Goal: Task Accomplishment & Management: Manage account settings

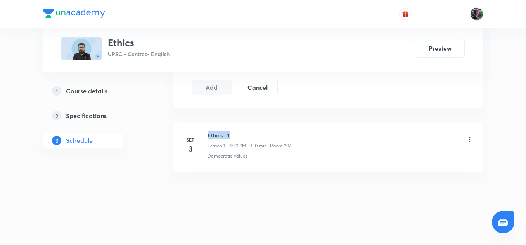
drag, startPoint x: 0, startPoint y: 0, endPoint x: 237, endPoint y: 134, distance: 272.5
click at [237, 134] on h6 "Ethics : 1" at bounding box center [249, 135] width 84 height 8
copy h6 "Ethics : 1"
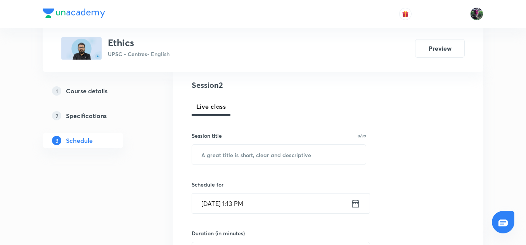
scroll to position [124, 0]
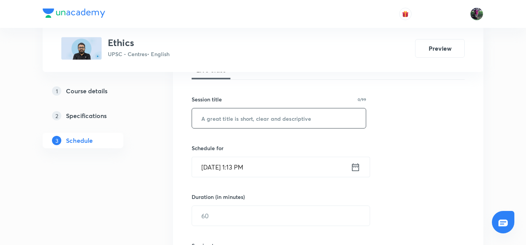
click at [234, 120] on input "text" at bounding box center [279, 119] width 174 height 20
paste input "Ethics : 1"
type input "Ethics : 2"
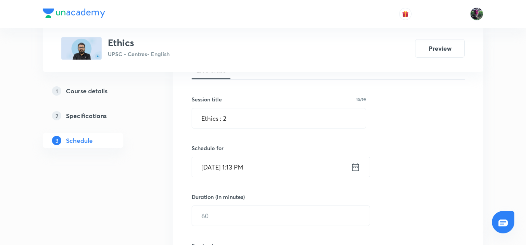
click at [227, 166] on input "Sep 4, 2025, 1:13 PM" at bounding box center [271, 167] width 159 height 20
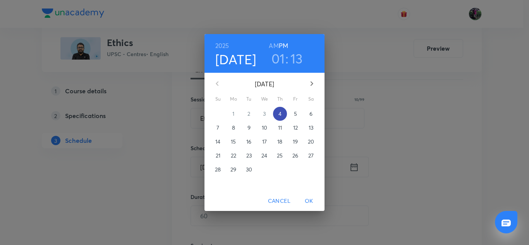
click at [281, 113] on p "4" at bounding box center [280, 114] width 3 height 8
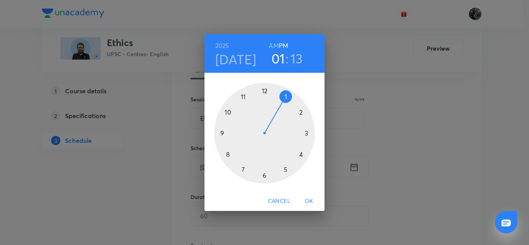
click at [301, 155] on div at bounding box center [264, 133] width 101 height 101
click at [265, 175] on div at bounding box center [264, 133] width 101 height 101
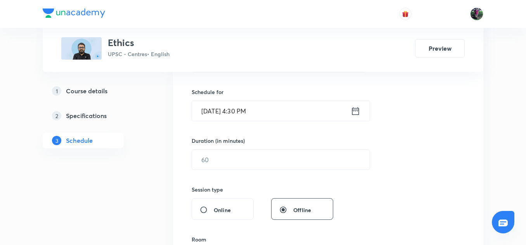
scroll to position [214, 0]
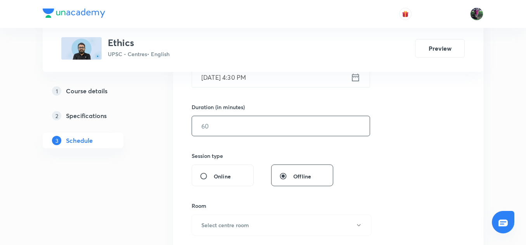
click at [219, 126] on input "text" at bounding box center [280, 126] width 177 height 20
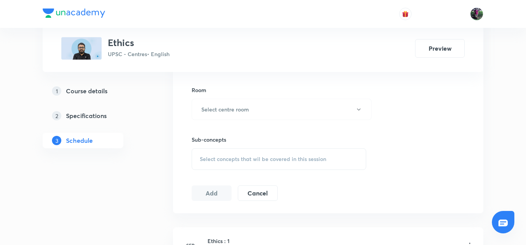
scroll to position [331, 0]
type input "150"
click at [222, 102] on button "Select centre room" at bounding box center [281, 108] width 180 height 21
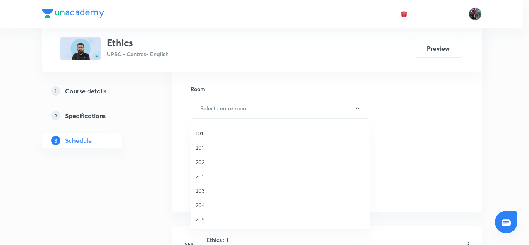
click at [200, 205] on span "204" at bounding box center [281, 205] width 170 height 8
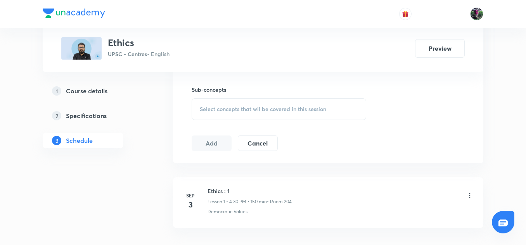
scroll to position [381, 0]
click at [276, 105] on div "Select concepts that wil be covered in this session" at bounding box center [278, 109] width 174 height 22
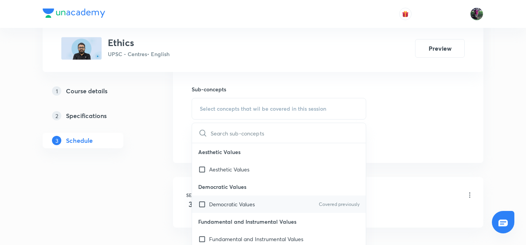
click at [225, 205] on p "Democratic Values" at bounding box center [232, 204] width 46 height 8
checkbox input "true"
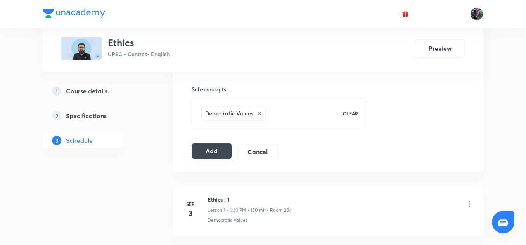
click at [208, 149] on button "Add" at bounding box center [211, 151] width 40 height 16
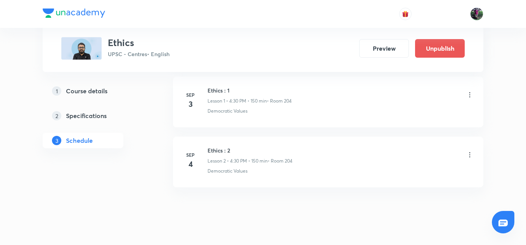
scroll to position [126, 0]
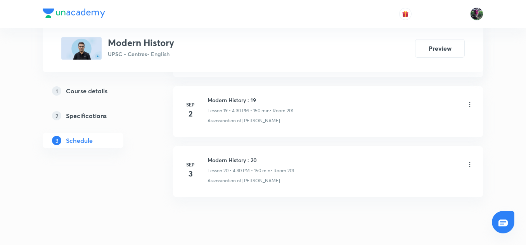
scroll to position [1577, 0]
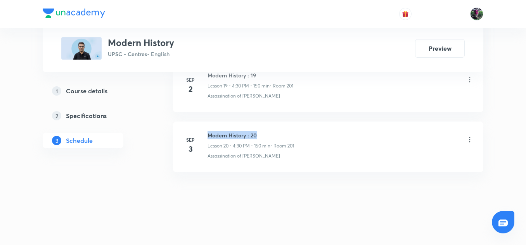
drag, startPoint x: 208, startPoint y: 135, endPoint x: 265, endPoint y: 135, distance: 57.4
click at [265, 135] on h6 "Modern History : 20" at bounding box center [250, 135] width 86 height 8
copy h6 "Modern History : 20"
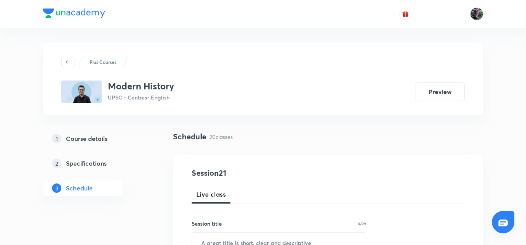
scroll to position [93, 0]
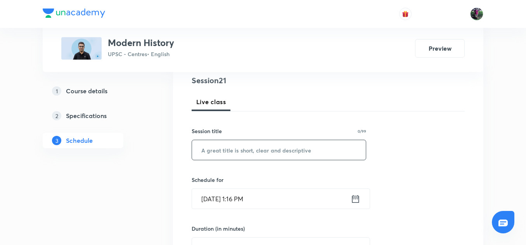
click at [230, 152] on input "text" at bounding box center [279, 150] width 174 height 20
paste input "Modern History : 20"
type input "Modern History : 21"
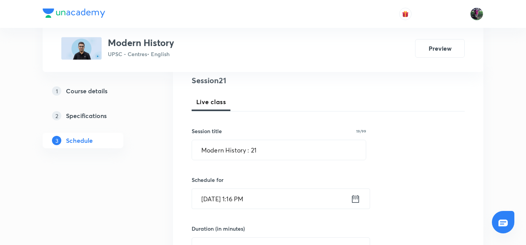
click at [224, 196] on input "Sep 4, 2025, 1:16 PM" at bounding box center [271, 199] width 159 height 20
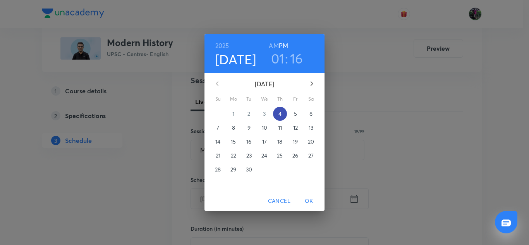
click at [279, 115] on p "4" at bounding box center [280, 114] width 3 height 8
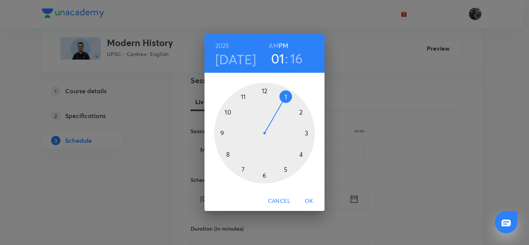
click at [302, 155] on div at bounding box center [264, 133] width 101 height 101
click at [265, 176] on div at bounding box center [264, 133] width 101 height 101
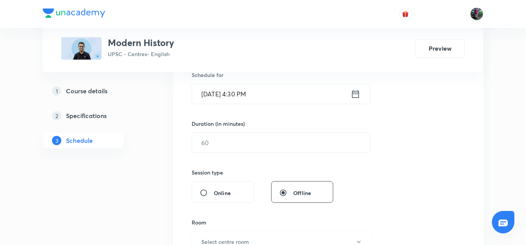
scroll to position [198, 0]
click at [216, 141] on input "text" at bounding box center [280, 143] width 177 height 20
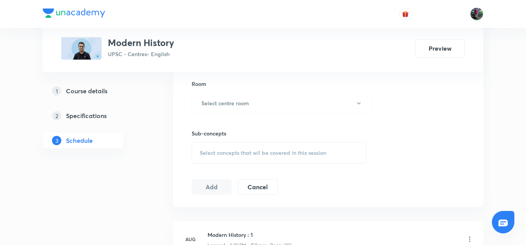
scroll to position [337, 0]
type input "180"
click at [242, 109] on button "Select centre room" at bounding box center [281, 102] width 180 height 21
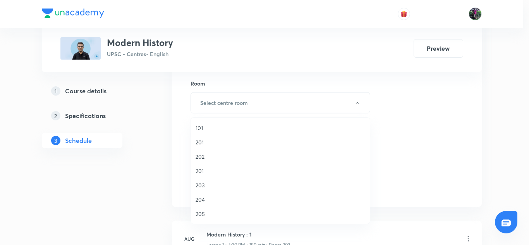
click at [199, 172] on span "201" at bounding box center [281, 171] width 170 height 8
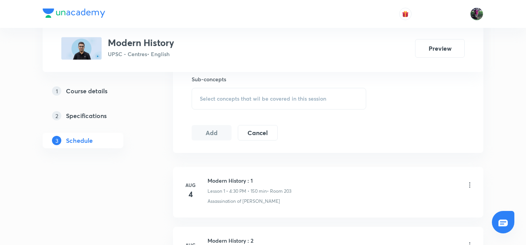
scroll to position [397, 0]
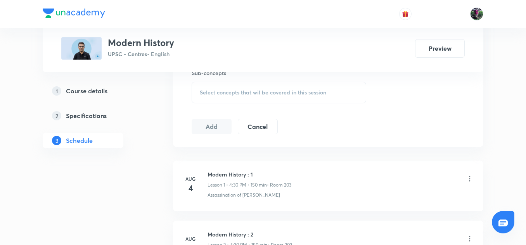
click at [269, 93] on span "Select concepts that wil be covered in this session" at bounding box center [263, 93] width 126 height 6
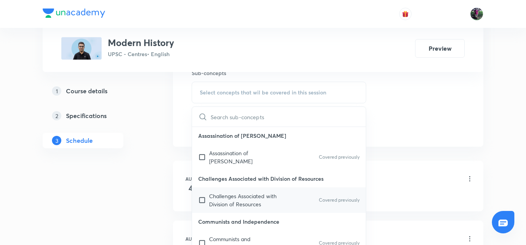
click at [239, 192] on p "Challenges Associated with Division of Resources" at bounding box center [248, 200] width 78 height 16
checkbox input "true"
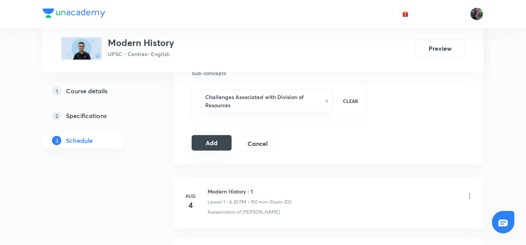
click at [209, 142] on button "Add" at bounding box center [211, 143] width 40 height 16
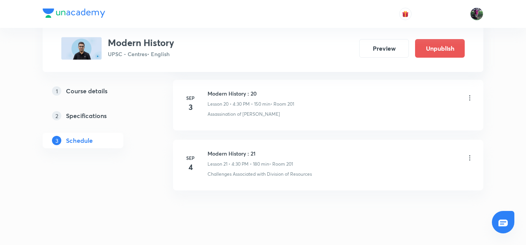
scroll to position [1281, 0]
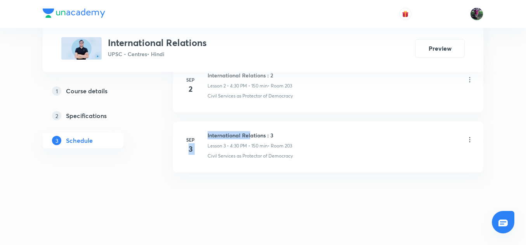
drag, startPoint x: 0, startPoint y: 0, endPoint x: 250, endPoint y: 134, distance: 283.3
click at [250, 134] on div "Sep 3 International Relations : 3 Lesson 3 • 4:30 PM • 150 min • Room 203 Civil…" at bounding box center [328, 145] width 291 height 28
click at [250, 134] on h6 "International Relations : 3" at bounding box center [249, 135] width 84 height 8
drag, startPoint x: 207, startPoint y: 135, endPoint x: 286, endPoint y: 132, distance: 79.5
click at [286, 132] on div "Sep 3 International Relations : 3 Lesson 3 • 4:30 PM • 150 min • Room 203 Civil…" at bounding box center [328, 145] width 291 height 28
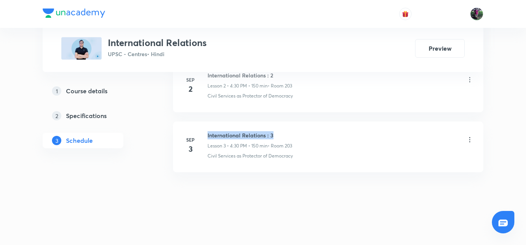
copy h6 "International Relations : 3"
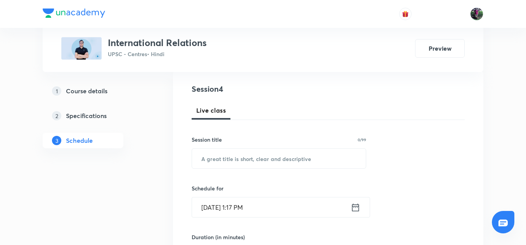
scroll to position [90, 0]
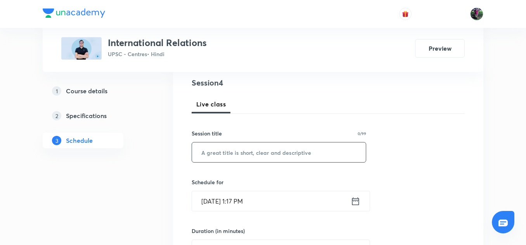
click at [234, 152] on input "text" at bounding box center [279, 153] width 174 height 20
paste input "International Relations : 3"
type input "International Relations : 4"
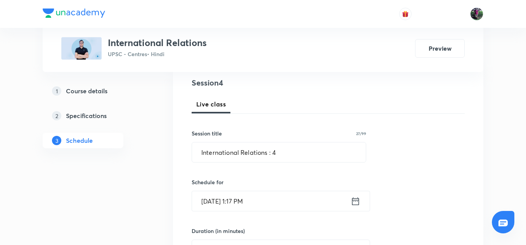
click at [227, 199] on input "Sep 4, 2025, 1:17 PM" at bounding box center [271, 201] width 159 height 20
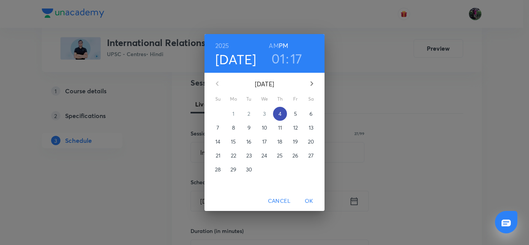
click at [282, 110] on p "4" at bounding box center [280, 114] width 3 height 8
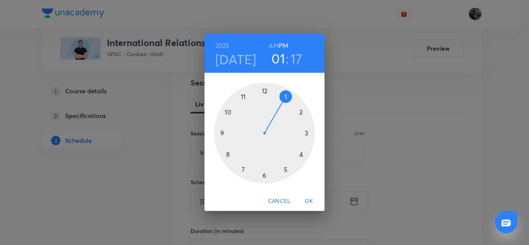
click at [301, 155] on div at bounding box center [264, 133] width 101 height 101
click at [264, 175] on div at bounding box center [264, 133] width 101 height 101
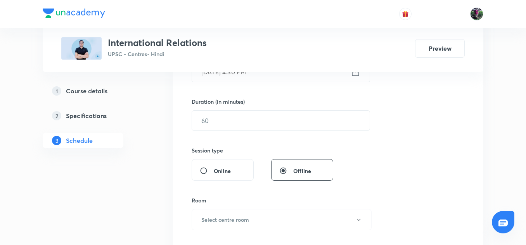
scroll to position [220, 0]
click at [218, 119] on input "text" at bounding box center [280, 120] width 177 height 20
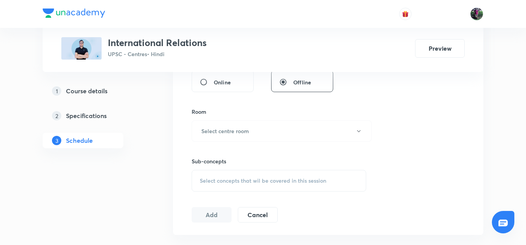
scroll to position [323, 0]
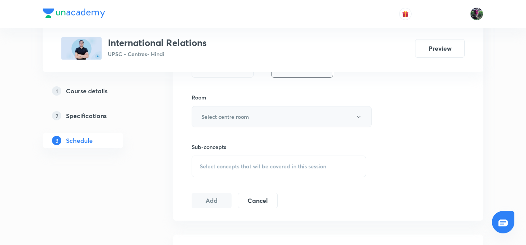
type input "180"
click at [236, 120] on h6 "Select centre room" at bounding box center [225, 117] width 48 height 8
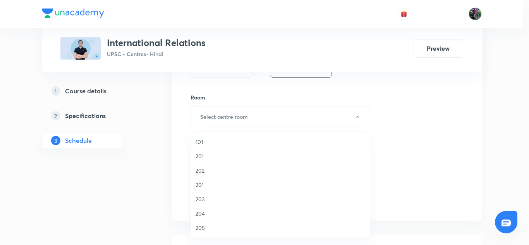
click at [201, 199] on span "203" at bounding box center [281, 199] width 170 height 8
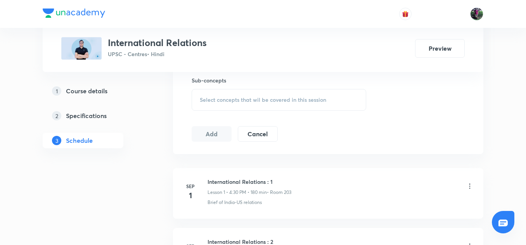
scroll to position [390, 0]
click at [256, 102] on span "Select concepts that wil be covered in this session" at bounding box center [263, 100] width 126 height 6
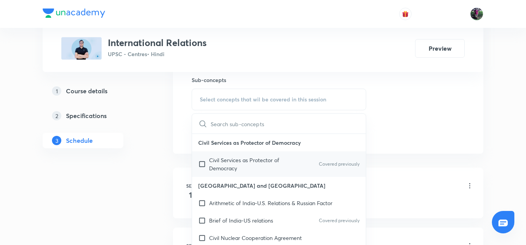
click at [237, 166] on p "Civil Services as Protector of Democracy" at bounding box center [248, 164] width 78 height 16
checkbox input "true"
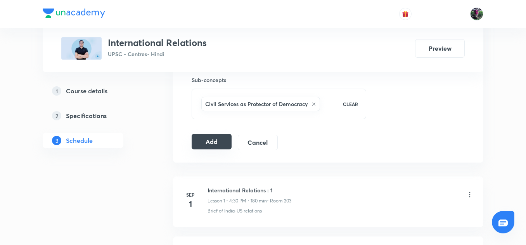
click at [210, 142] on button "Add" at bounding box center [211, 142] width 40 height 16
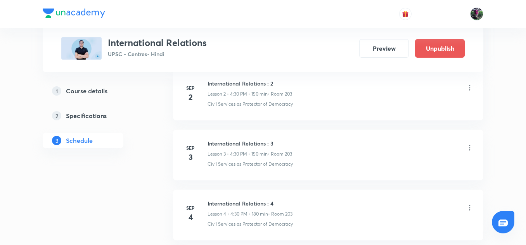
scroll to position [616, 0]
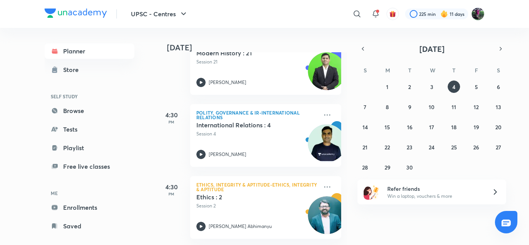
scroll to position [386, 0]
